Goal: Navigation & Orientation: Find specific page/section

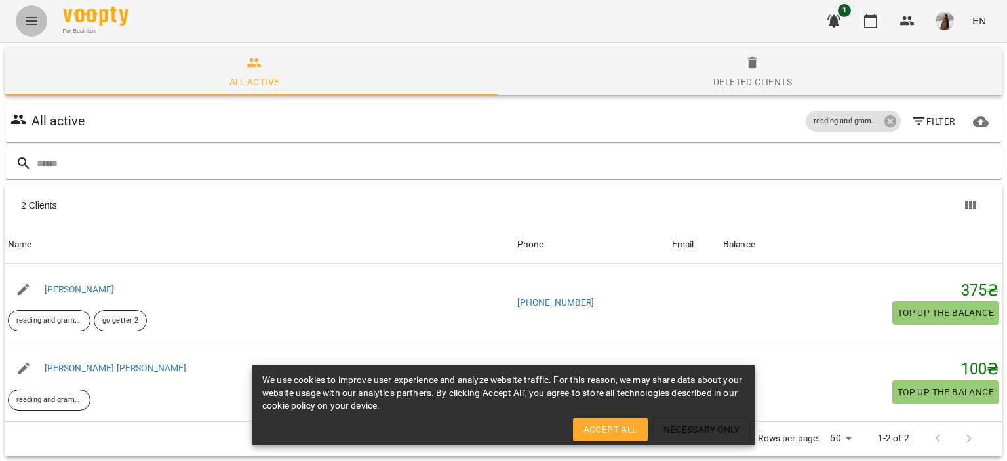
click at [26, 18] on icon "Menu" at bounding box center [32, 21] width 12 height 8
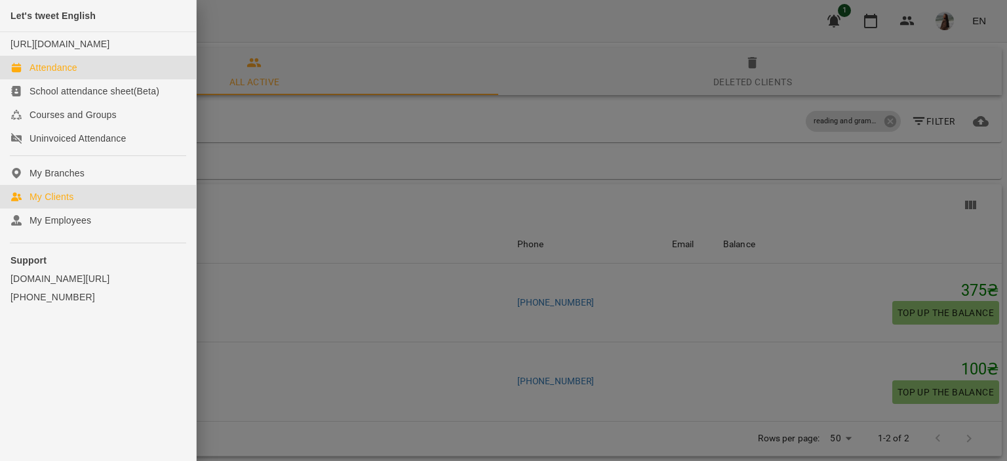
click at [139, 79] on link "Attendance" at bounding box center [98, 68] width 196 height 24
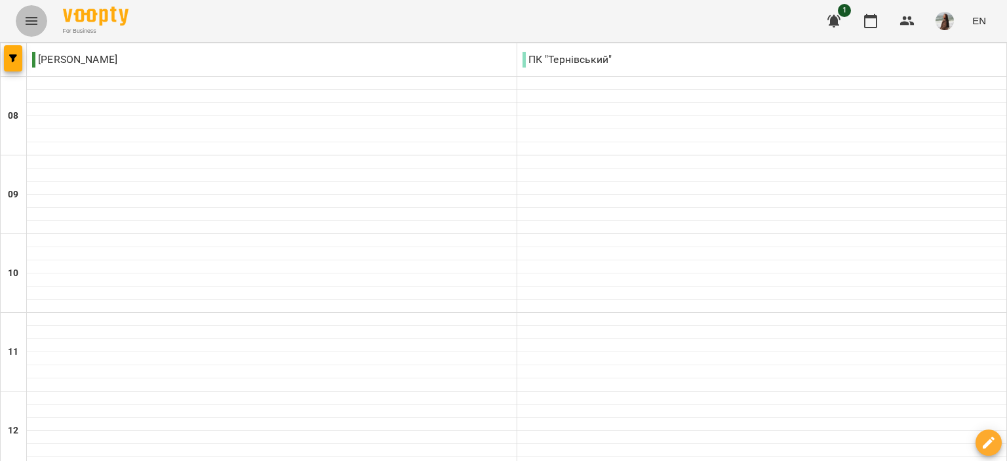
click at [37, 22] on icon "Menu" at bounding box center [32, 21] width 16 height 16
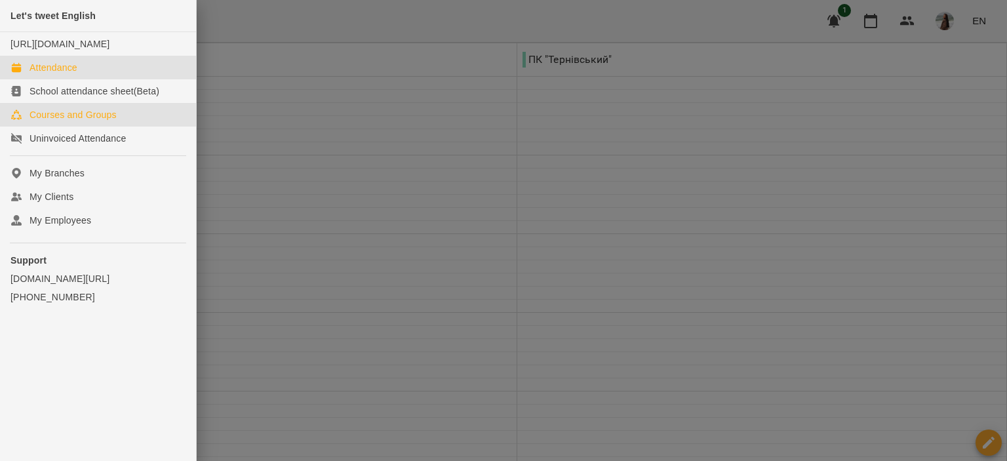
click at [100, 121] on div "Courses and Groups" at bounding box center [73, 114] width 87 height 13
